Goal: Task Accomplishment & Management: Manage account settings

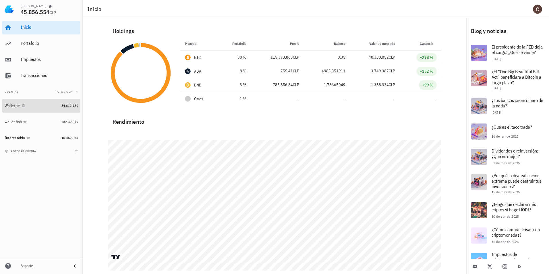
click at [52, 106] on div "Wallet" at bounding box center [32, 105] width 55 height 5
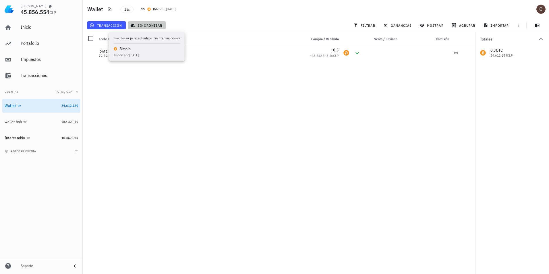
click at [138, 25] on span "sincronizar" at bounding box center [147, 25] width 31 height 5
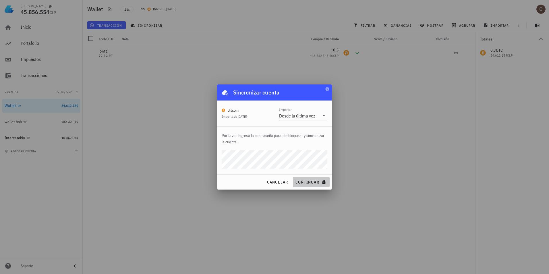
click at [316, 180] on span "continuar" at bounding box center [311, 181] width 32 height 5
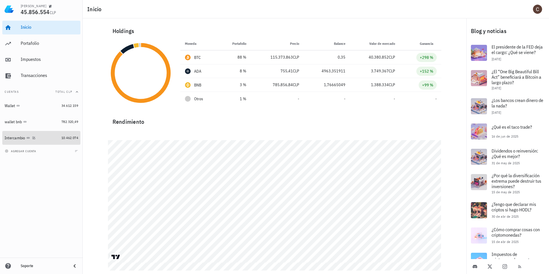
click at [51, 138] on div "Intercambio" at bounding box center [32, 137] width 55 height 5
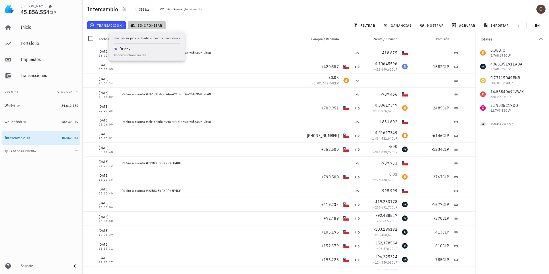
click at [156, 27] on span "sincronizar" at bounding box center [147, 25] width 31 height 5
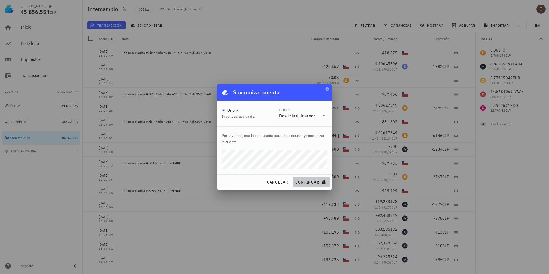
click at [324, 184] on icon "submit" at bounding box center [323, 182] width 3 height 4
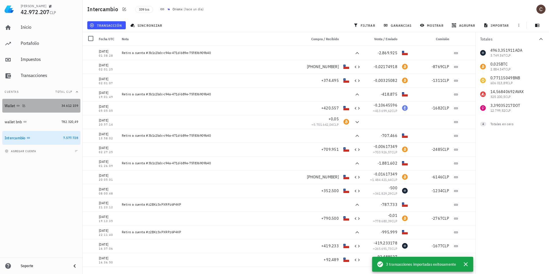
click at [45, 106] on div "Wallet" at bounding box center [32, 105] width 55 height 5
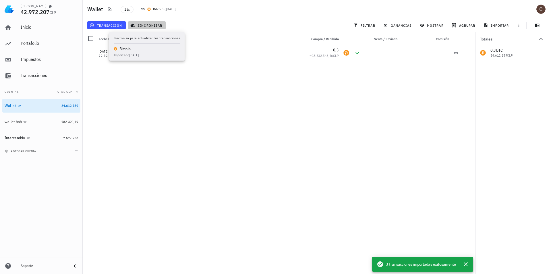
click at [142, 26] on span "sincronizar" at bounding box center [147, 25] width 31 height 5
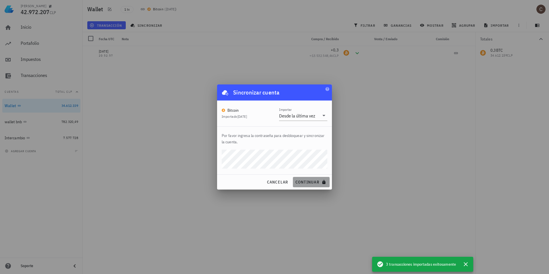
click at [312, 184] on span "continuar" at bounding box center [311, 181] width 32 height 5
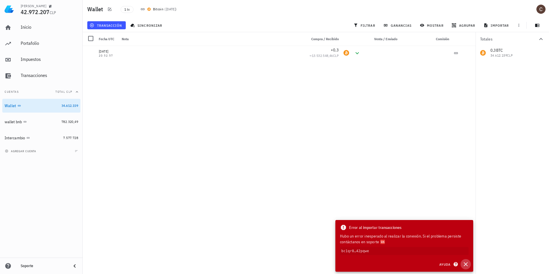
click at [465, 264] on icon "button" at bounding box center [466, 264] width 4 height 4
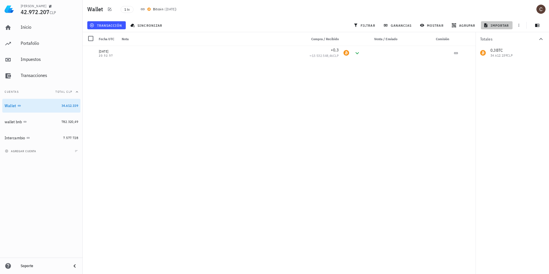
click at [496, 26] on span "importar" at bounding box center [497, 25] width 24 height 5
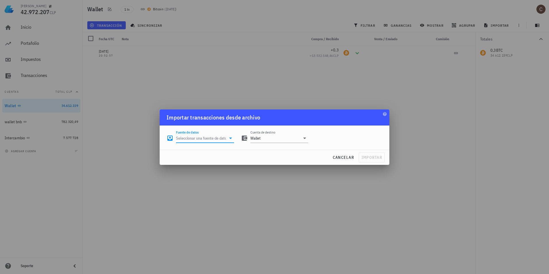
click at [217, 139] on input "Fuente de datos" at bounding box center [201, 138] width 50 height 9
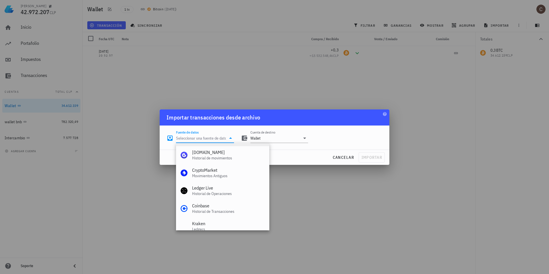
scroll to position [57, 0]
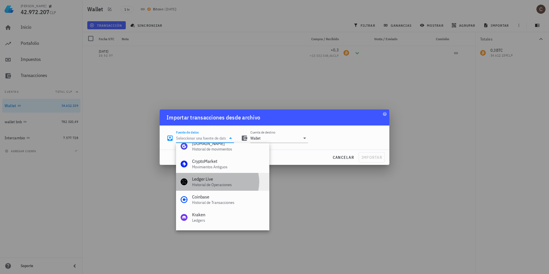
click at [235, 180] on div "Ledger Live" at bounding box center [228, 178] width 73 height 5
type input "Ledger Live"
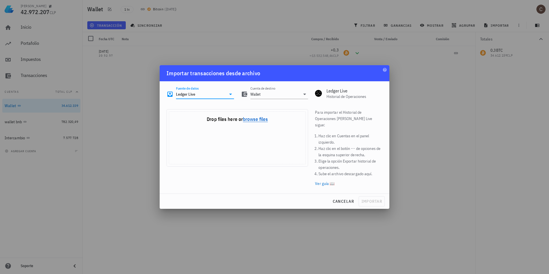
click at [262, 122] on button "browse files" at bounding box center [255, 119] width 25 height 5
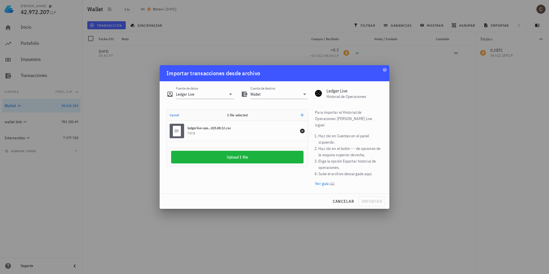
click at [367, 173] on li "Sube el archivo descargado aquí." at bounding box center [350, 174] width 64 height 6
click at [223, 130] on div "ledgerlive-ope...025.08.12.csv" at bounding box center [208, 128] width 43 height 5
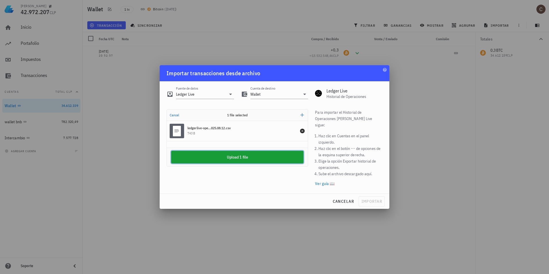
click at [240, 158] on button "Upload 1 file" at bounding box center [237, 157] width 132 height 13
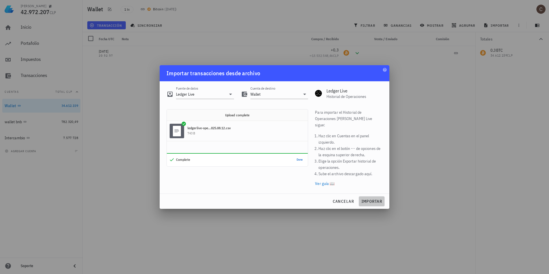
click at [377, 199] on span "importar" at bounding box center [371, 201] width 21 height 5
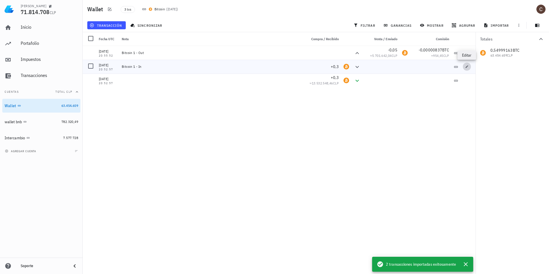
click at [468, 65] on icon "button" at bounding box center [466, 66] width 3 height 3
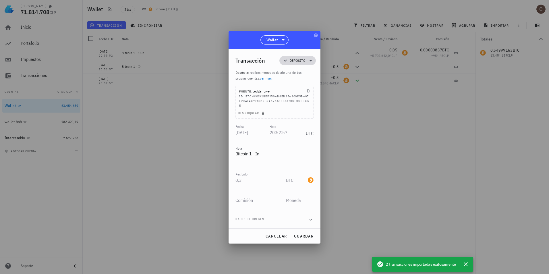
click at [312, 59] on icon at bounding box center [310, 60] width 7 height 7
click at [280, 39] on icon at bounding box center [283, 39] width 7 height 7
click at [381, 142] on div at bounding box center [274, 137] width 549 height 274
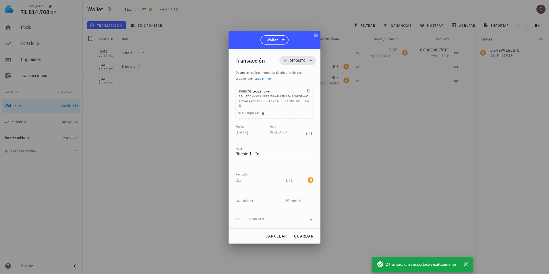
click at [283, 221] on div "Datos de origen" at bounding box center [274, 220] width 78 height 6
click at [309, 218] on icon "button" at bounding box center [310, 219] width 5 height 7
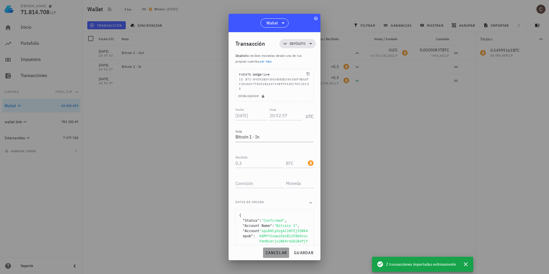
click at [274, 253] on span "cancelar" at bounding box center [276, 252] width 22 height 5
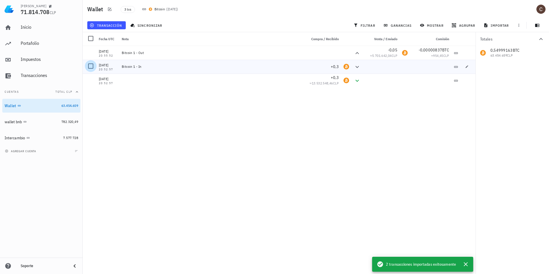
click at [92, 67] on div at bounding box center [91, 66] width 10 height 10
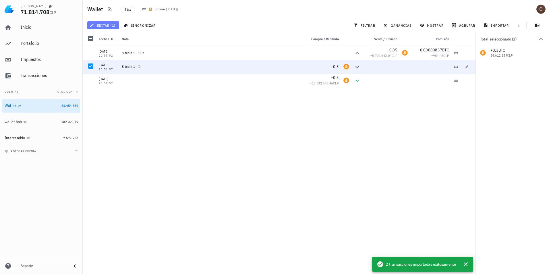
click at [107, 25] on span "editar (1)" at bounding box center [103, 25] width 25 height 5
click at [118, 60] on div "Eliminar" at bounding box center [121, 61] width 40 height 5
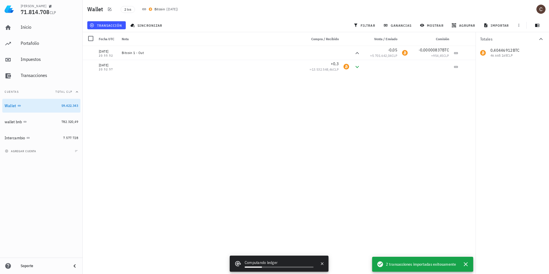
click at [189, 101] on div "[DATE] 20:52:57 Bitcoin 1 - In +0,3 [DATE] 20:55:52 Bitcoin 1 - Out -0,05 ≈ 5.7…" at bounding box center [279, 157] width 393 height 223
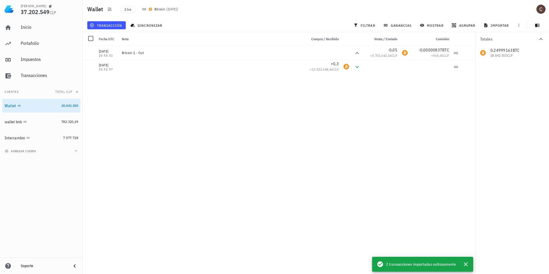
click at [250, 129] on div "[DATE] 20:52:57 Bitcoin 1 - In +0,3 [DATE] 20:55:52 Bitcoin 1 - Out -0,05 ≈ 5.7…" at bounding box center [279, 157] width 393 height 223
click at [49, 31] on div "Inicio" at bounding box center [49, 27] width 57 height 13
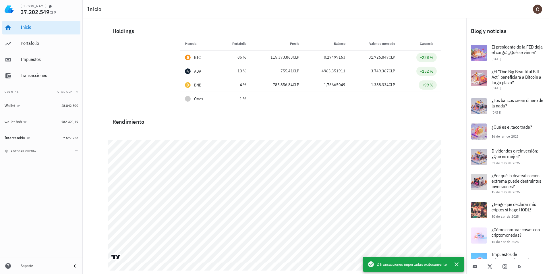
click at [248, 30] on div "Holdings" at bounding box center [274, 31] width 333 height 18
click at [40, 48] on div "Portafolio" at bounding box center [49, 43] width 57 height 13
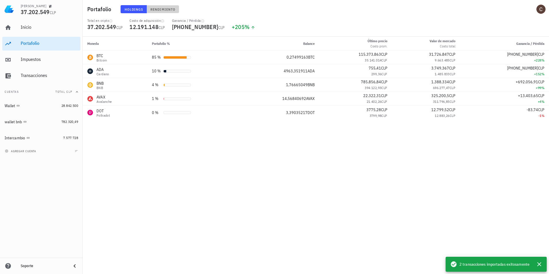
click at [161, 10] on span "Rendimiento" at bounding box center [162, 9] width 25 height 4
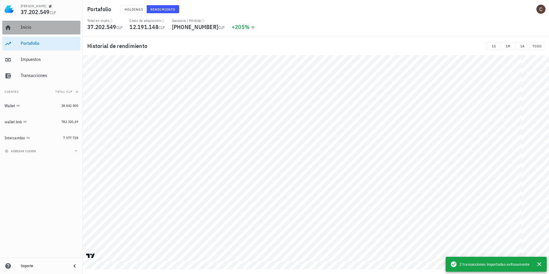
click at [33, 32] on div "Inicio" at bounding box center [49, 27] width 57 height 13
